Goal: Obtain resource: Download file/media

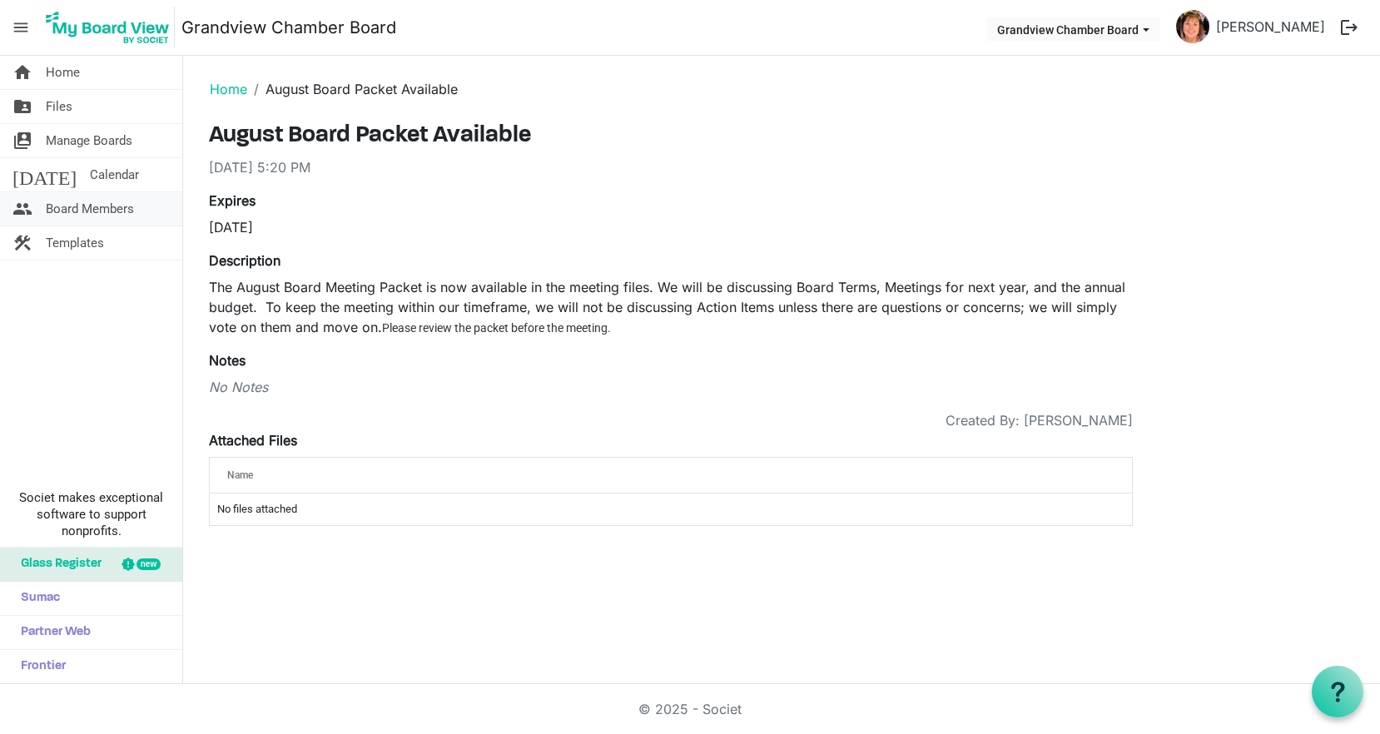
click at [81, 209] on span "Board Members" at bounding box center [90, 208] width 88 height 33
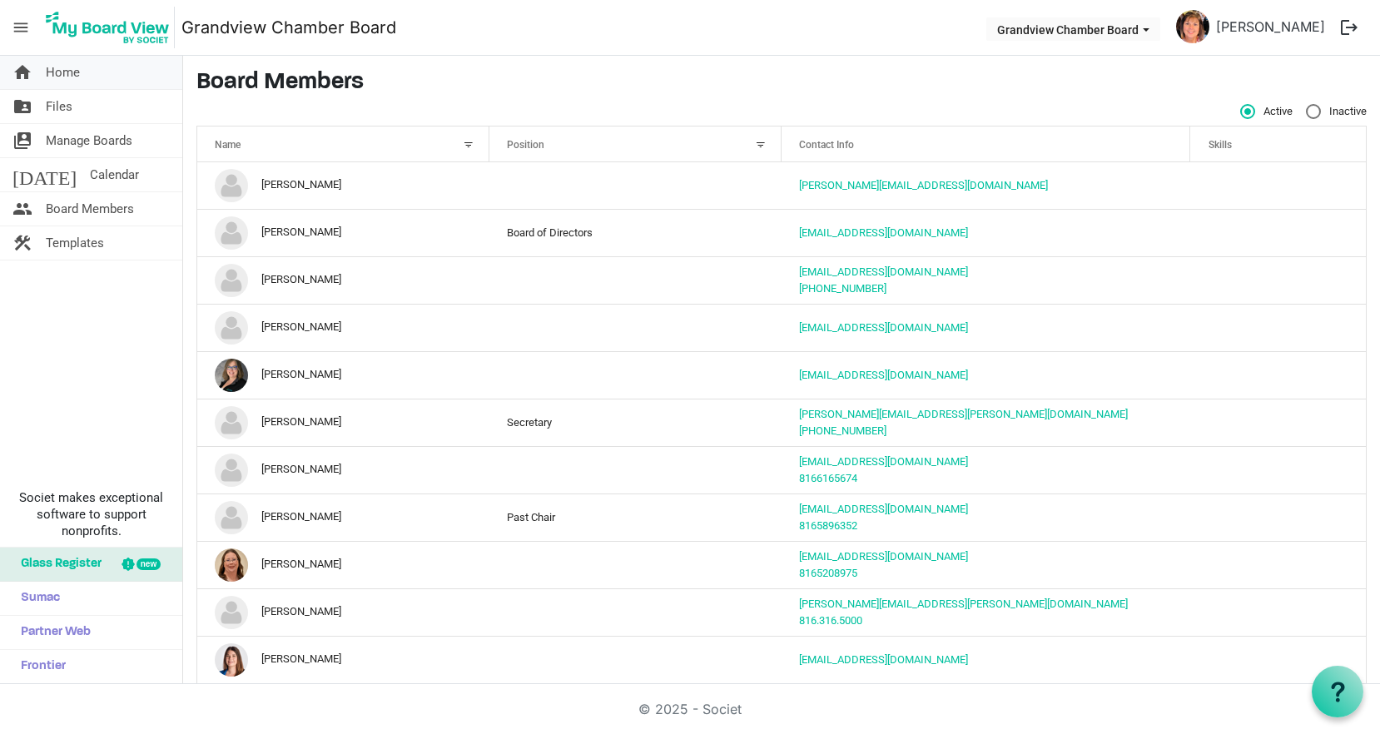
click at [69, 75] on span "Home" at bounding box center [63, 72] width 34 height 33
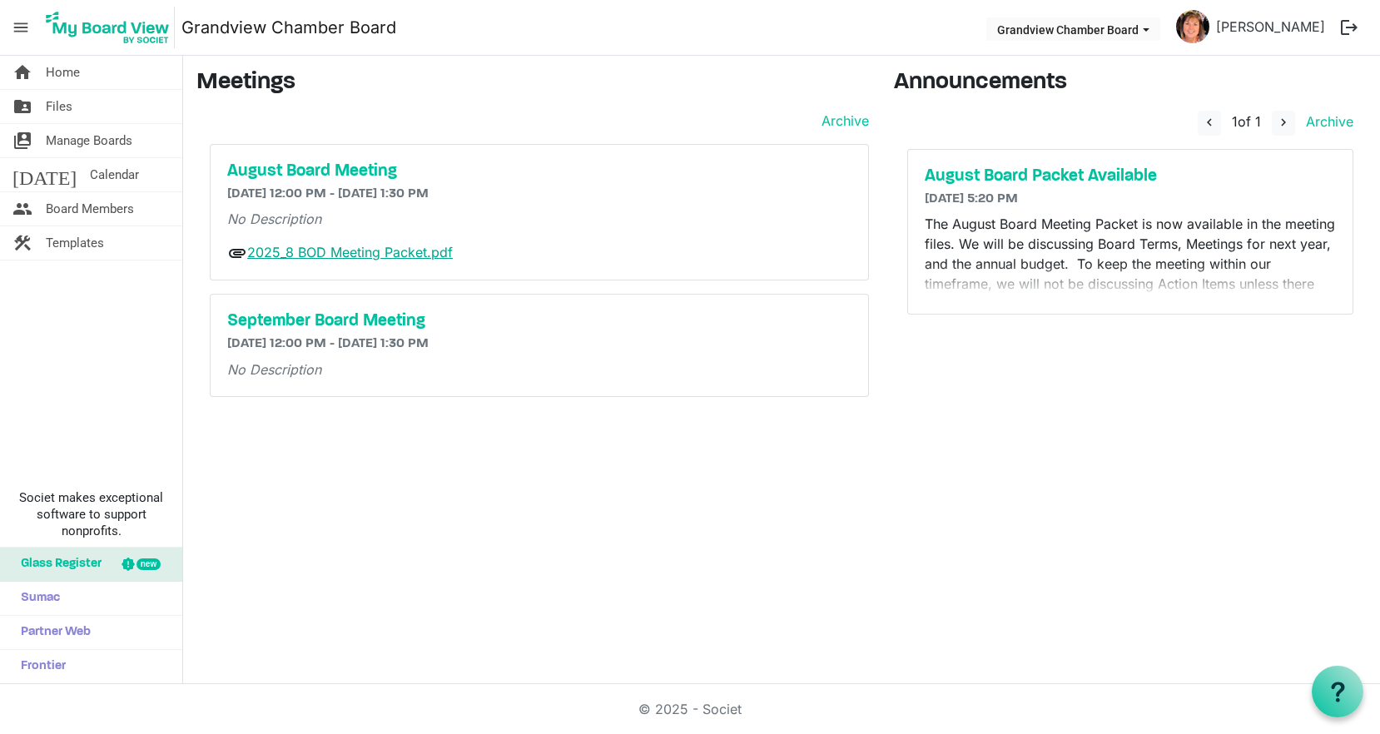
click at [317, 249] on link "2025_8 BOD Meeting Packet.pdf" at bounding box center [350, 252] width 206 height 17
click at [1295, 26] on link "[PERSON_NAME]" at bounding box center [1271, 26] width 122 height 33
